Goal: Complete application form: Complete application form

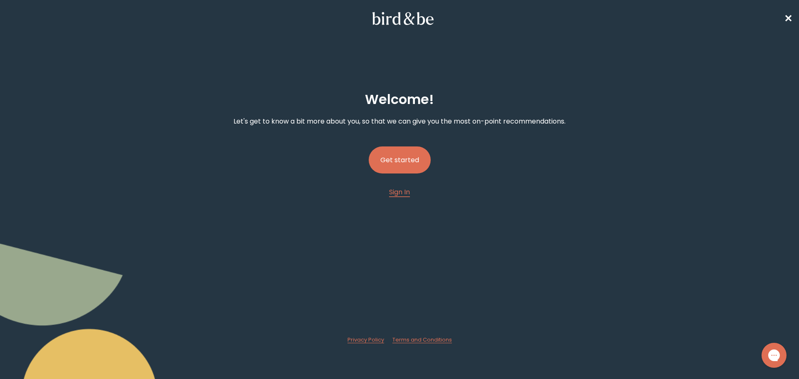
click at [401, 158] on button "Get started" at bounding box center [400, 160] width 62 height 27
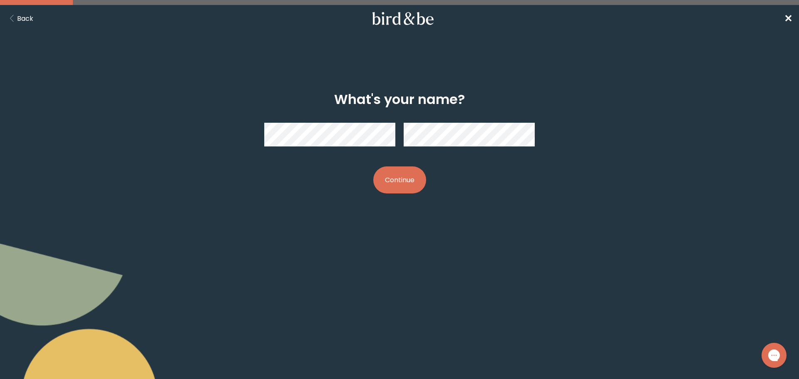
click at [382, 184] on button "Continue" at bounding box center [399, 180] width 53 height 27
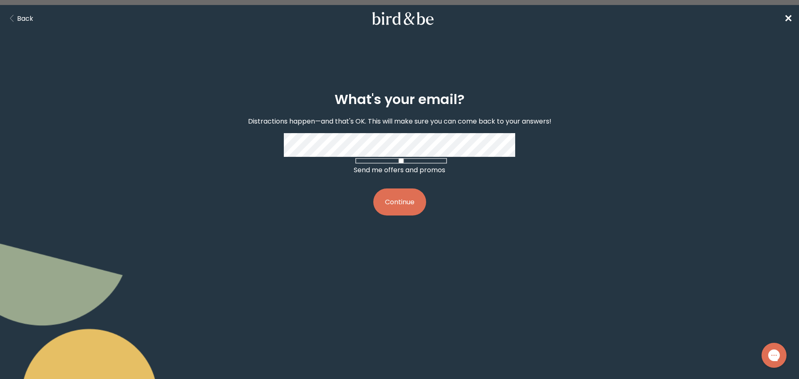
click at [373, 189] on button "Continue" at bounding box center [399, 202] width 53 height 27
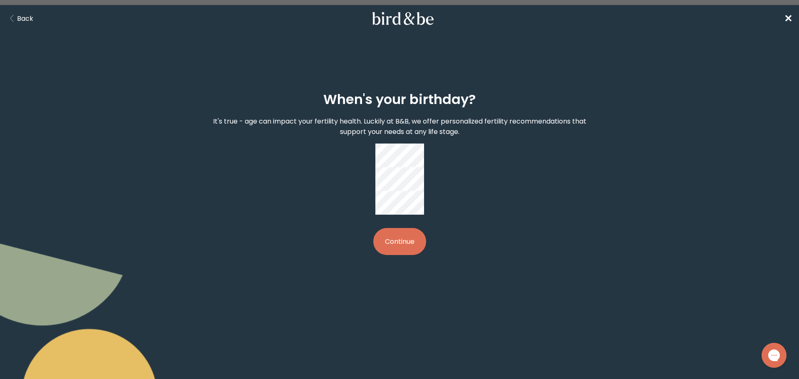
click at [394, 228] on button "Continue" at bounding box center [399, 241] width 53 height 27
click at [481, 234] on body "plus-circle minus-circle close-circle Bird & Be Logo Bird & Be Logo arrow-left …" at bounding box center [399, 189] width 799 height 379
click at [386, 142] on div "When's your birthday? It's true - age can impact your fertility health. Luckily…" at bounding box center [400, 173] width 386 height 190
click at [491, 245] on body "plus-circle minus-circle close-circle Bird & Be Logo Bird & Be Logo arrow-left …" at bounding box center [399, 189] width 799 height 379
click at [376, 155] on div at bounding box center [400, 179] width 49 height 71
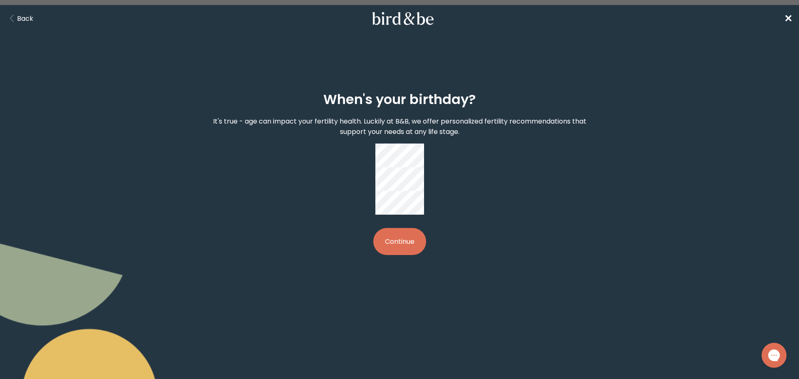
click at [408, 228] on button "Continue" at bounding box center [399, 241] width 53 height 27
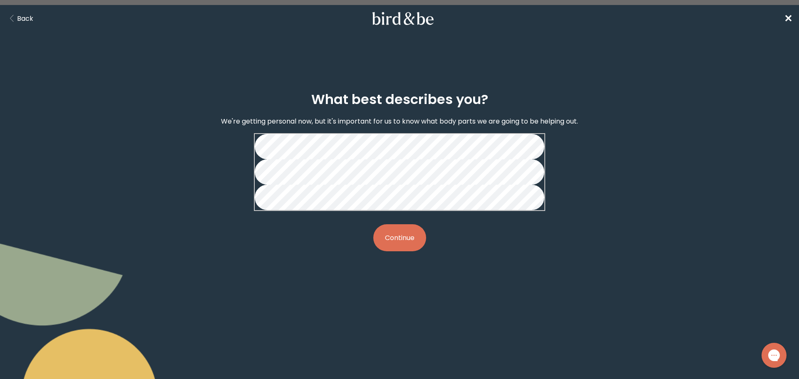
click at [416, 251] on button "Continue" at bounding box center [399, 237] width 53 height 27
click at [403, 251] on button "Continue" at bounding box center [399, 237] width 53 height 27
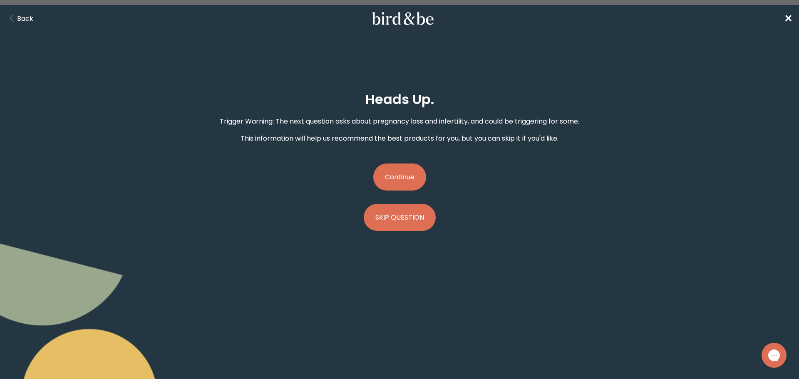
click at [396, 177] on button "Continue" at bounding box center [399, 177] width 53 height 27
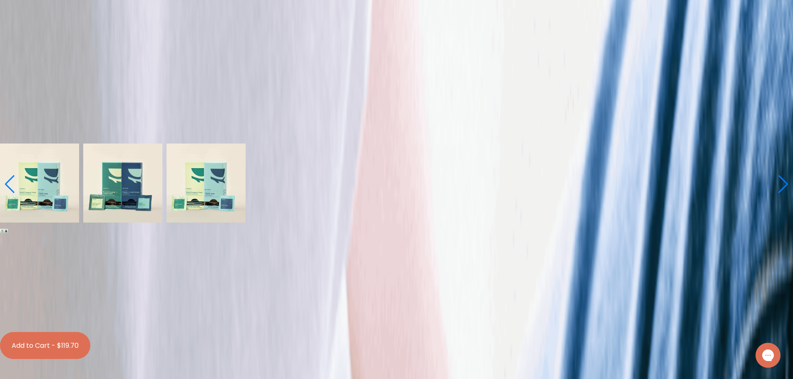
click at [393, 285] on label "With [MEDICAL_DATA] Boosts" at bounding box center [397, 290] width 790 height 10
click at [9, 277] on input "With [MEDICAL_DATA] Boosts" at bounding box center [6, 279] width 5 height 5
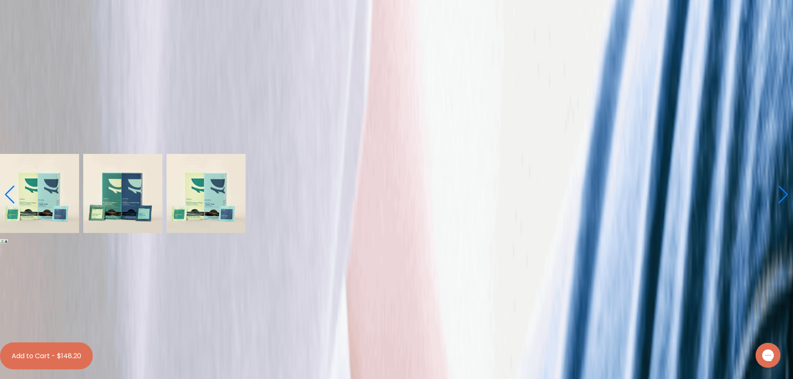
scroll to position [125, 0]
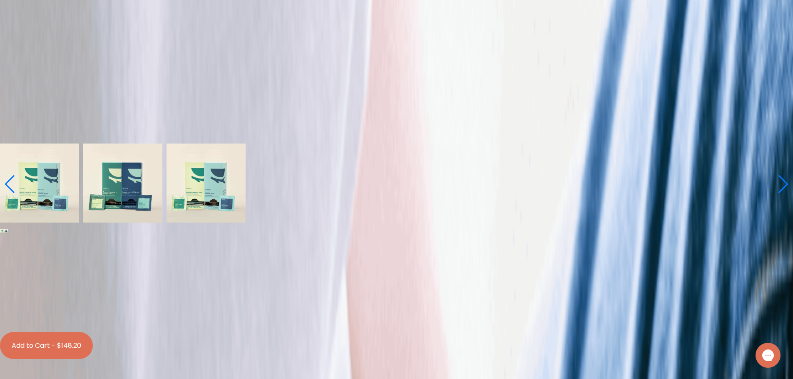
click at [401, 144] on details "Learn More About it < What makes it special 30 daily packs to simplify your rou…" at bounding box center [396, 138] width 793 height 10
click at [66, 143] on span "Learn More About it" at bounding box center [33, 139] width 66 height 10
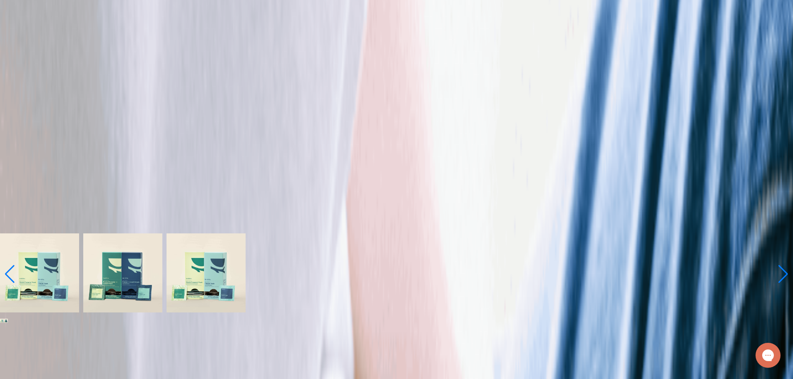
scroll to position [208, 0]
drag, startPoint x: 195, startPoint y: 187, endPoint x: 327, endPoint y: 196, distance: 132.7
click at [327, 116] on p "Scientifically backed ingredients like NAC, [MEDICAL_DATA] and Trans-Resveratro…" at bounding box center [396, 110] width 793 height 10
click at [326, 116] on p "Scientifically backed ingredients like NAC, [MEDICAL_DATA] and Trans-Resveratro…" at bounding box center [396, 110] width 793 height 10
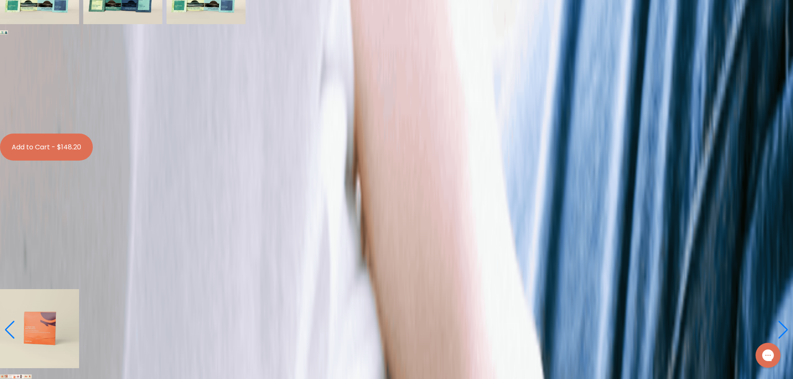
scroll to position [500, 0]
